Goal: Navigation & Orientation: Understand site structure

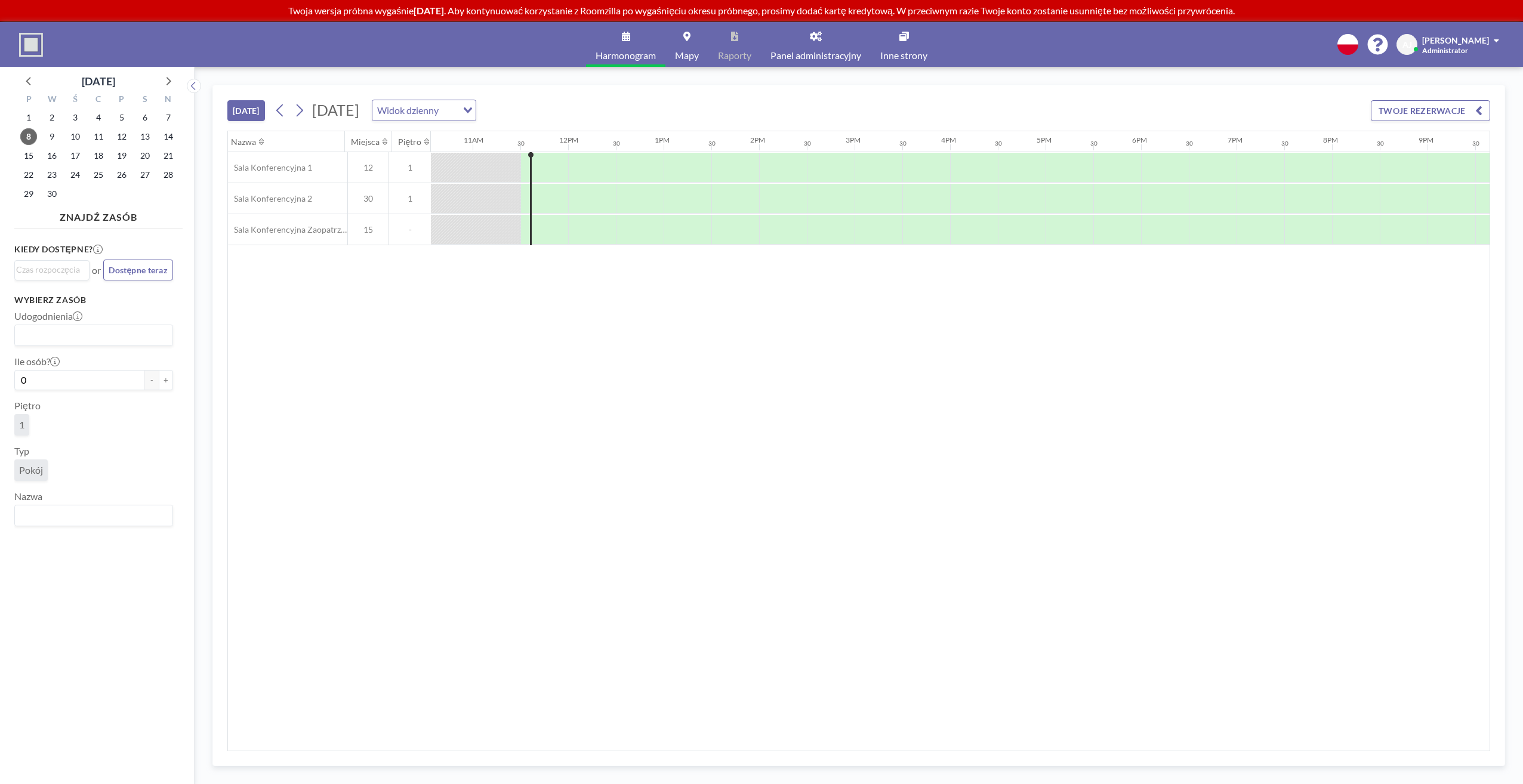
scroll to position [0, 1050]
drag, startPoint x: 309, startPoint y: 229, endPoint x: 305, endPoint y: 277, distance: 48.2
click at [305, 277] on div "Nazwa Miejsca Piętro 12AM 30 1AM 30 2AM 30 3AM 30 4AM 30 5AM 30 6AM 30 7AM 30 8…" at bounding box center [859, 440] width 1262 height 619
click at [816, 36] on icon at bounding box center [815, 37] width 12 height 9
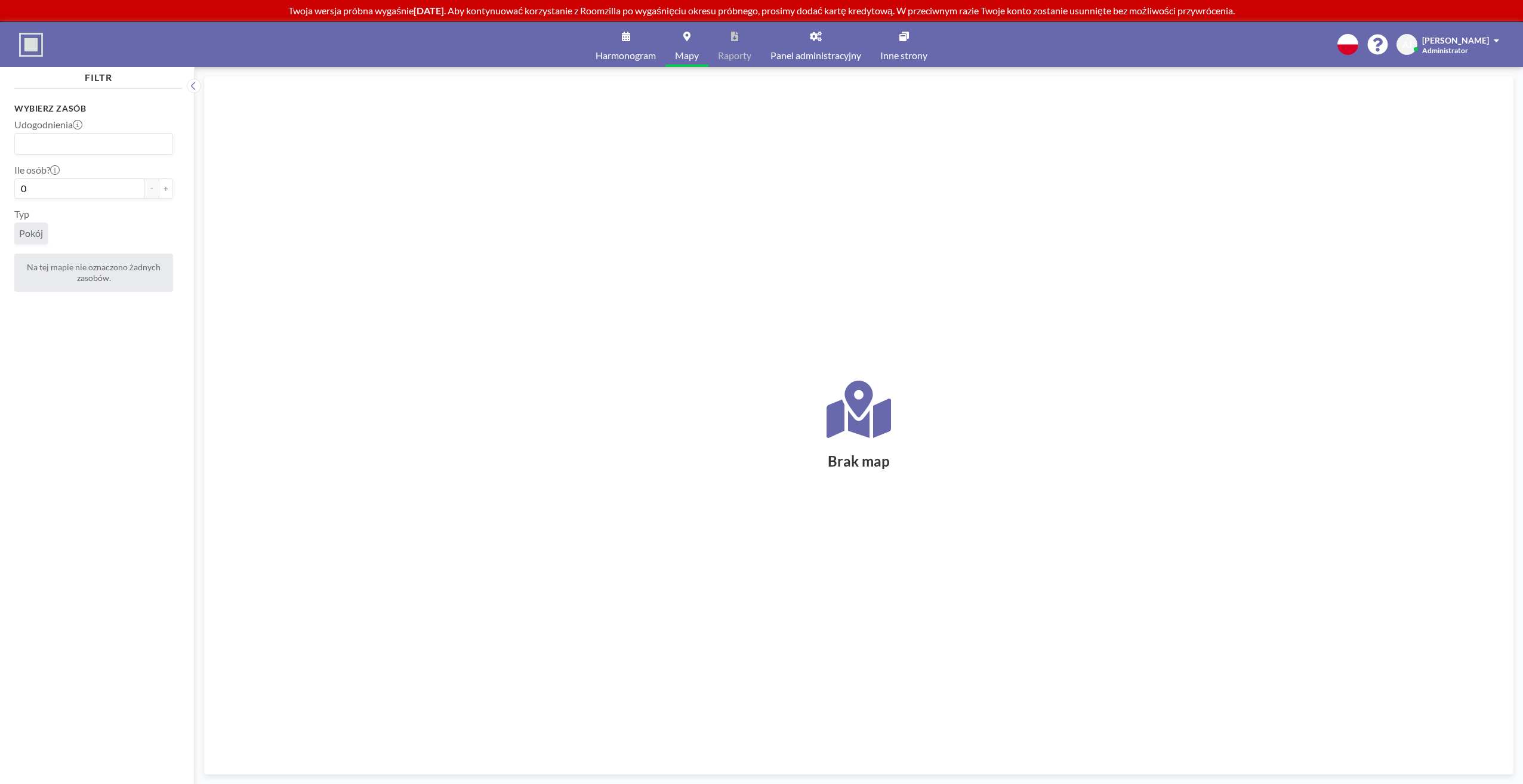
click at [626, 40] on icon at bounding box center [626, 37] width 9 height 9
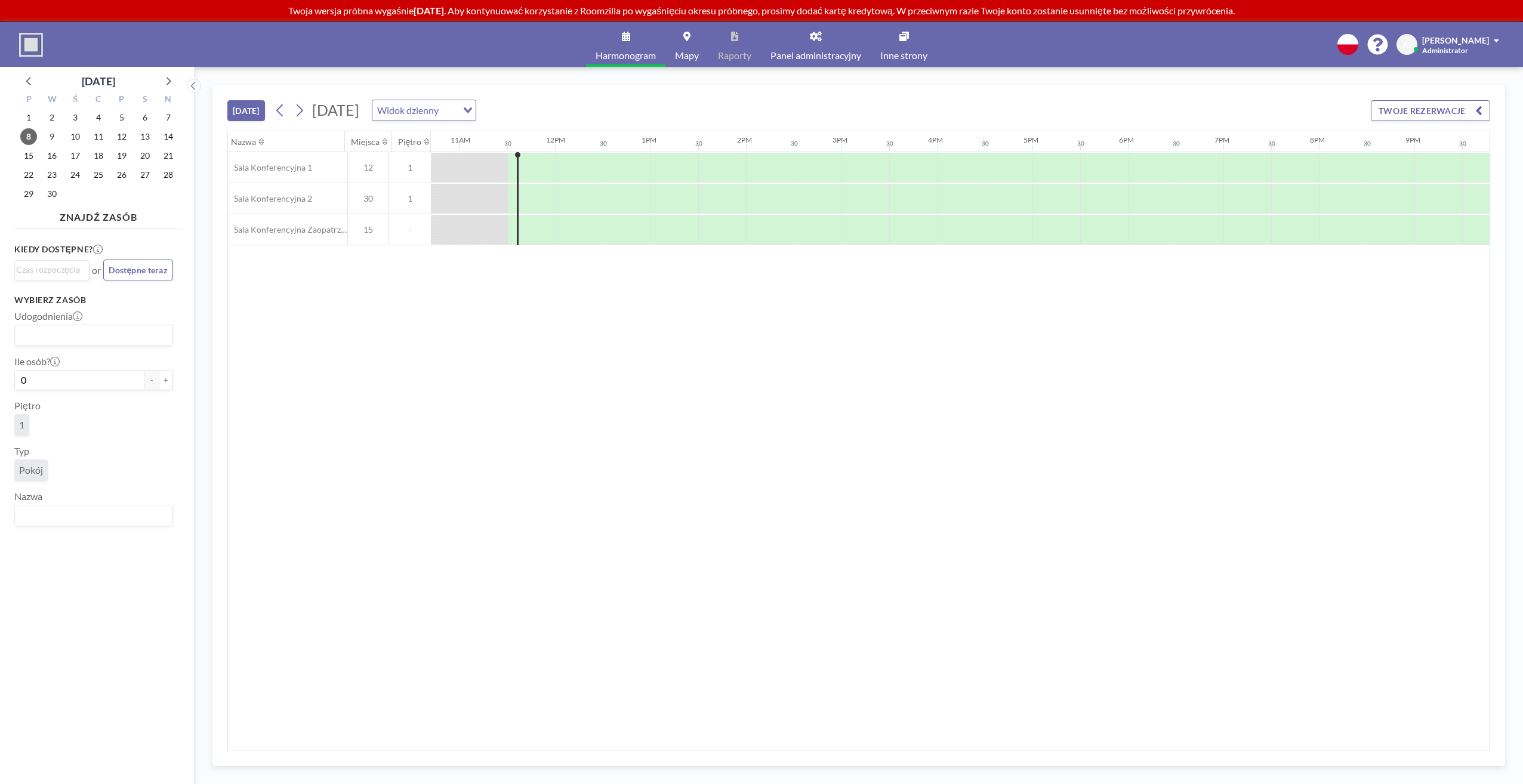
scroll to position [0, 1050]
click at [904, 36] on icon at bounding box center [904, 37] width 9 height 9
click at [1486, 38] on span "[PERSON_NAME]" at bounding box center [1456, 40] width 67 height 10
click at [826, 33] on link "Panel administracyjny" at bounding box center [815, 44] width 110 height 45
